Goal: Transaction & Acquisition: Purchase product/service

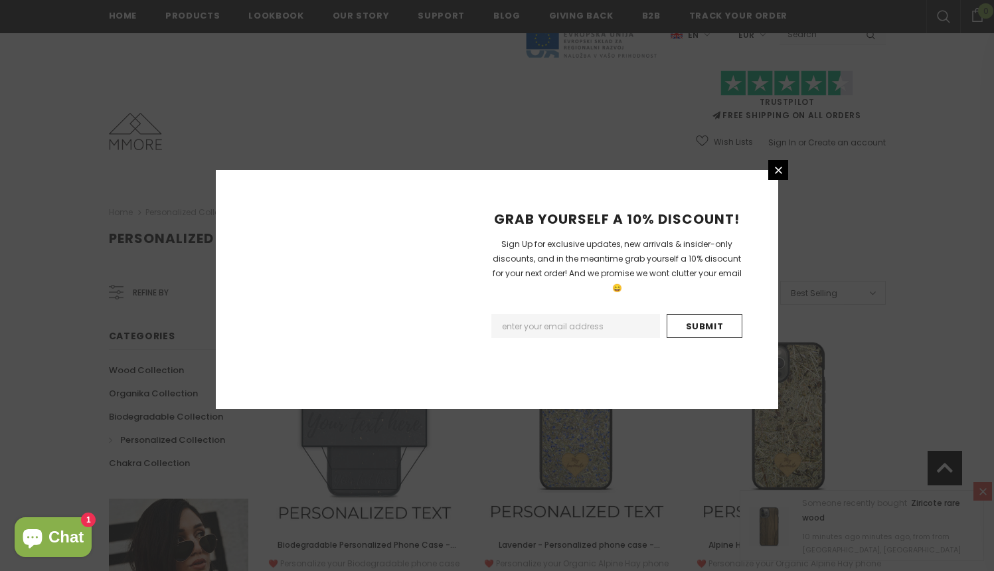
scroll to position [1527, 0]
